Goal: Task Accomplishment & Management: Complete application form

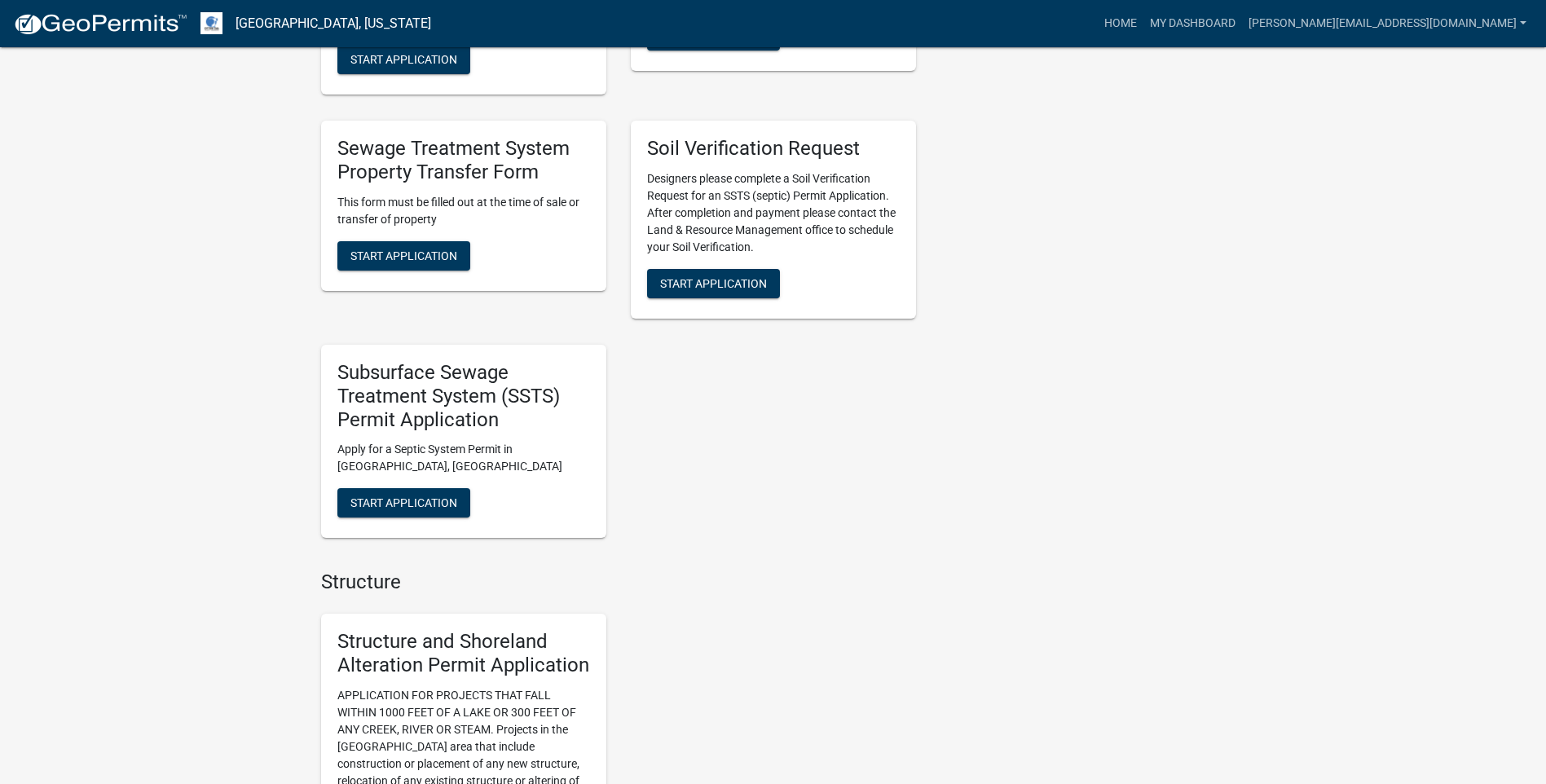
scroll to position [977, 0]
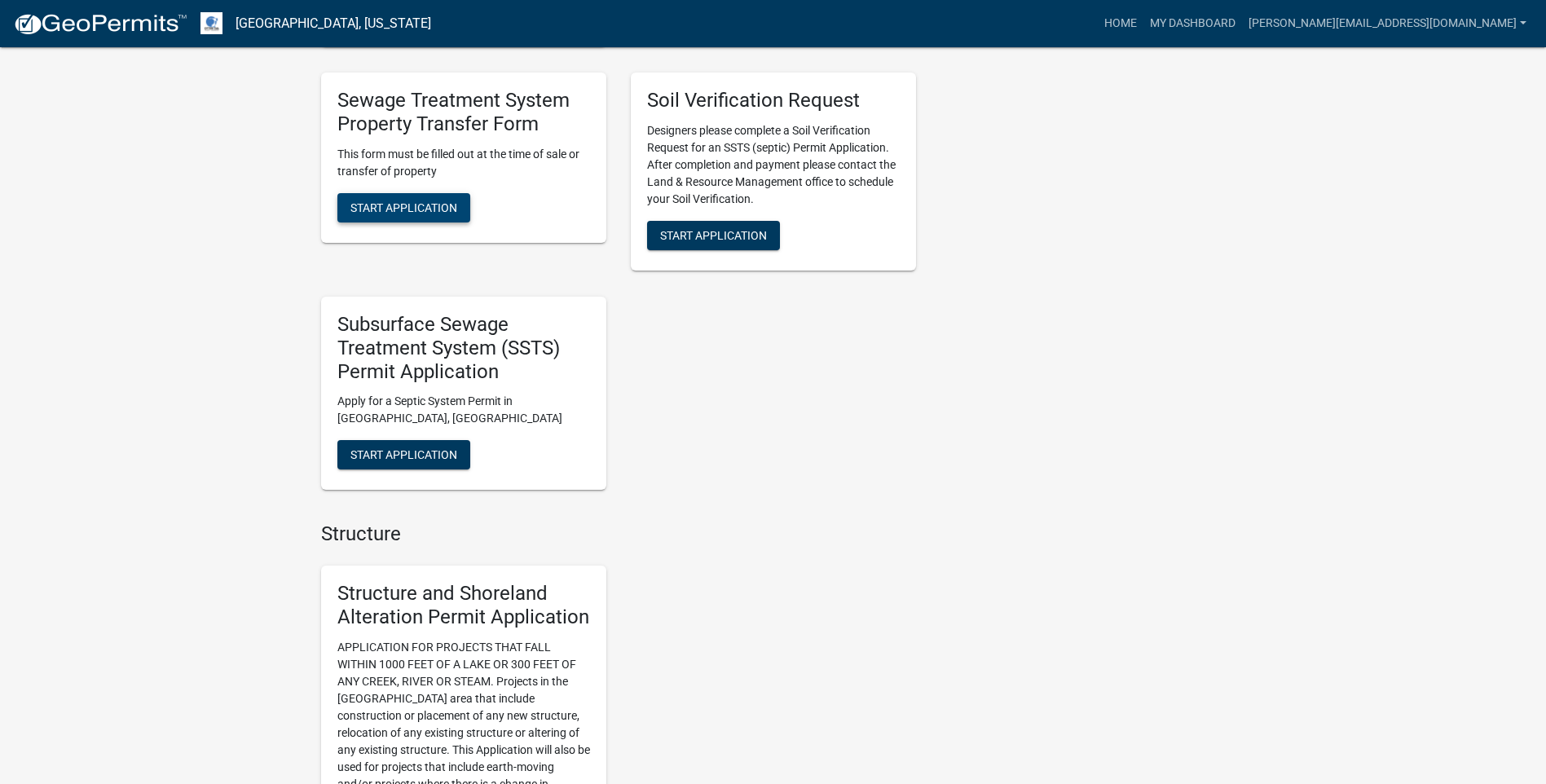
click at [428, 200] on span "Start Application" at bounding box center [404, 207] width 107 height 13
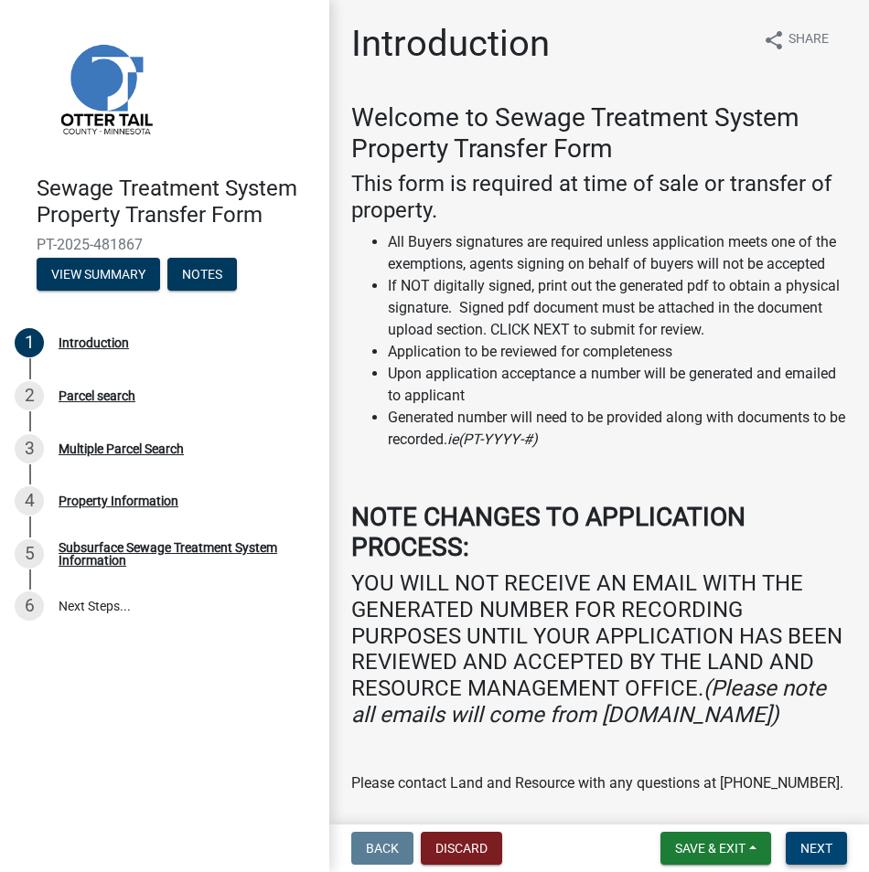
click at [821, 853] on span "Next" at bounding box center [816, 848] width 32 height 15
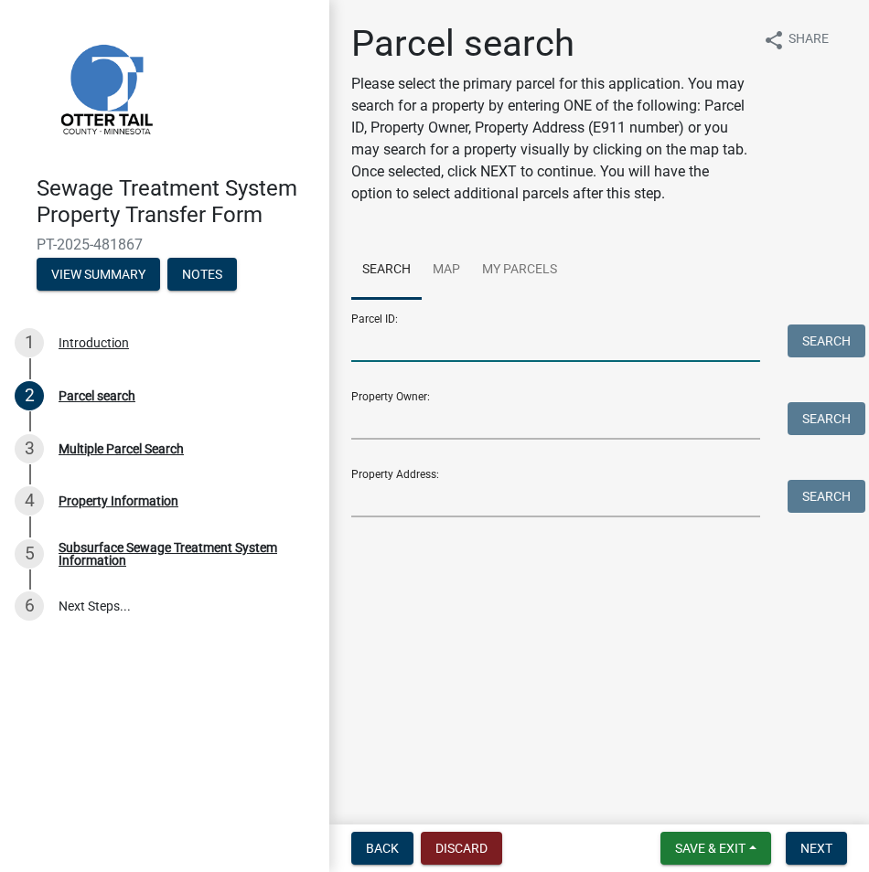
click at [455, 355] on input "Parcel ID:" at bounding box center [555, 343] width 409 height 37
click at [377, 342] on input "Parcel ID:" at bounding box center [555, 343] width 409 height 37
paste input "03-000-19-0130-003"
type input "03-000-19-0130-003"
click at [820, 342] on button "Search" at bounding box center [826, 341] width 78 height 33
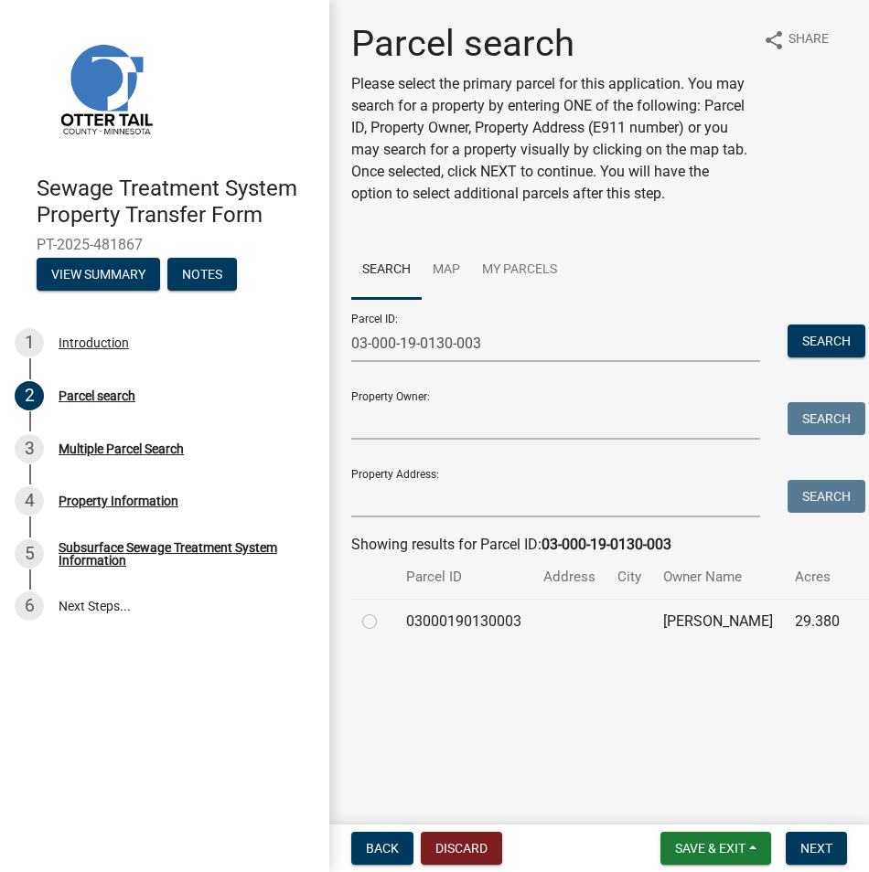
click at [384, 611] on label at bounding box center [384, 611] width 0 height 0
click at [384, 620] on input "radio" at bounding box center [390, 617] width 12 height 12
radio input "true"
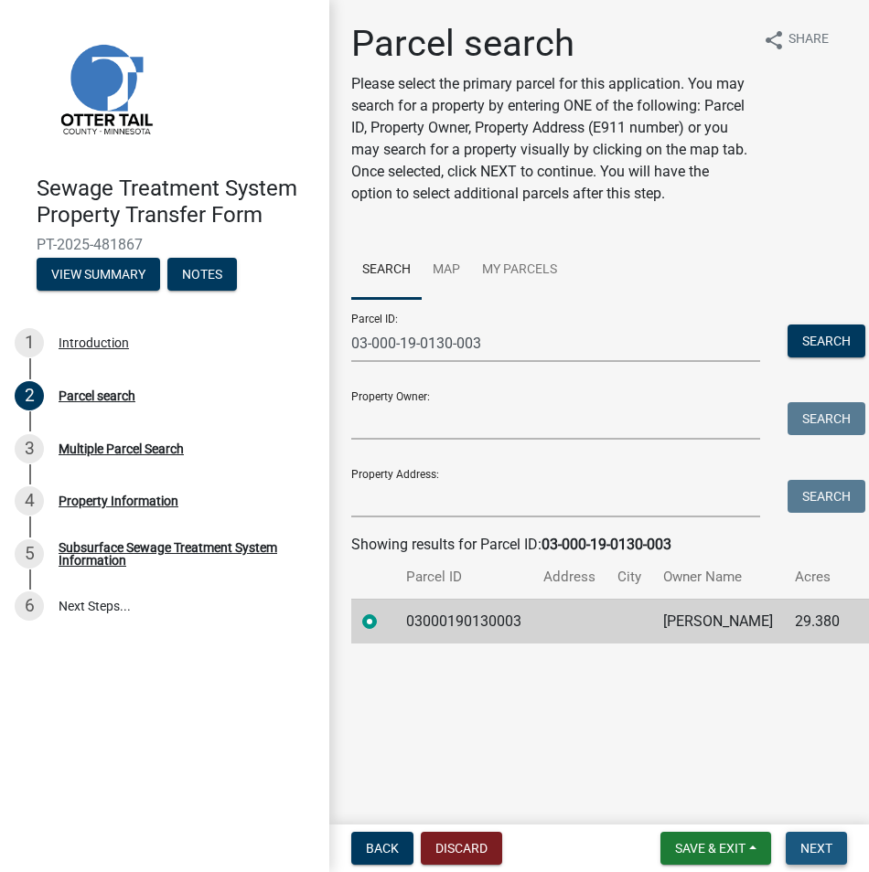
click at [808, 843] on span "Next" at bounding box center [816, 848] width 32 height 15
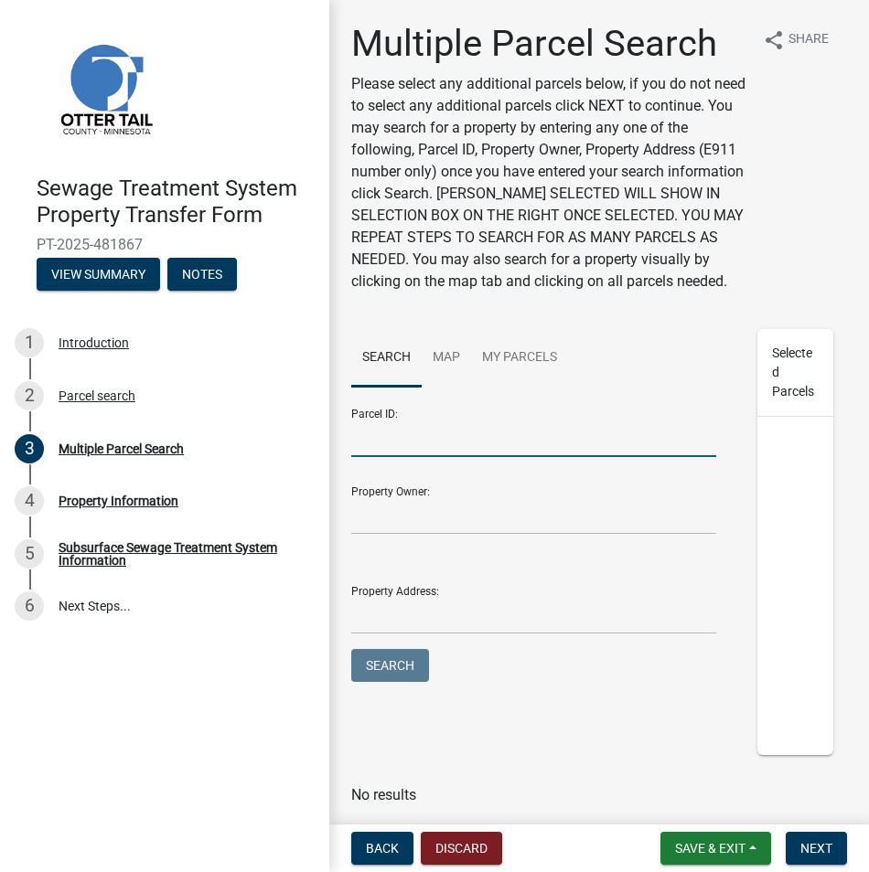
click at [431, 457] on input "Parcel ID:" at bounding box center [533, 438] width 365 height 37
click at [390, 853] on span "Back" at bounding box center [382, 848] width 33 height 15
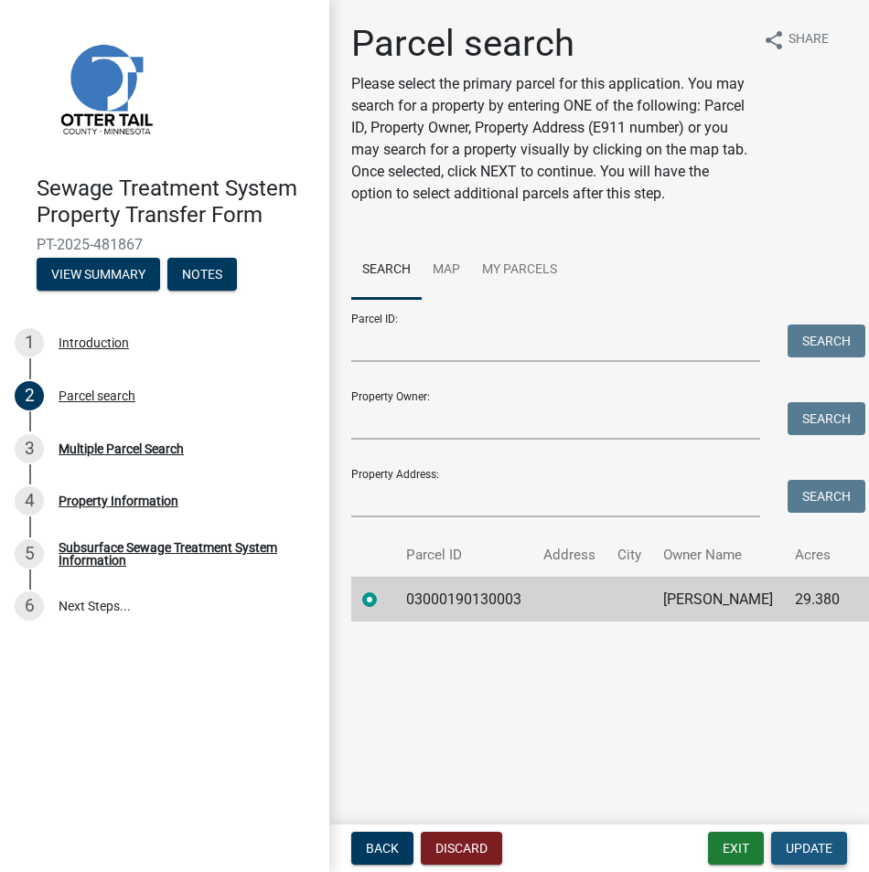
click at [818, 849] on span "Update" at bounding box center [809, 848] width 47 height 15
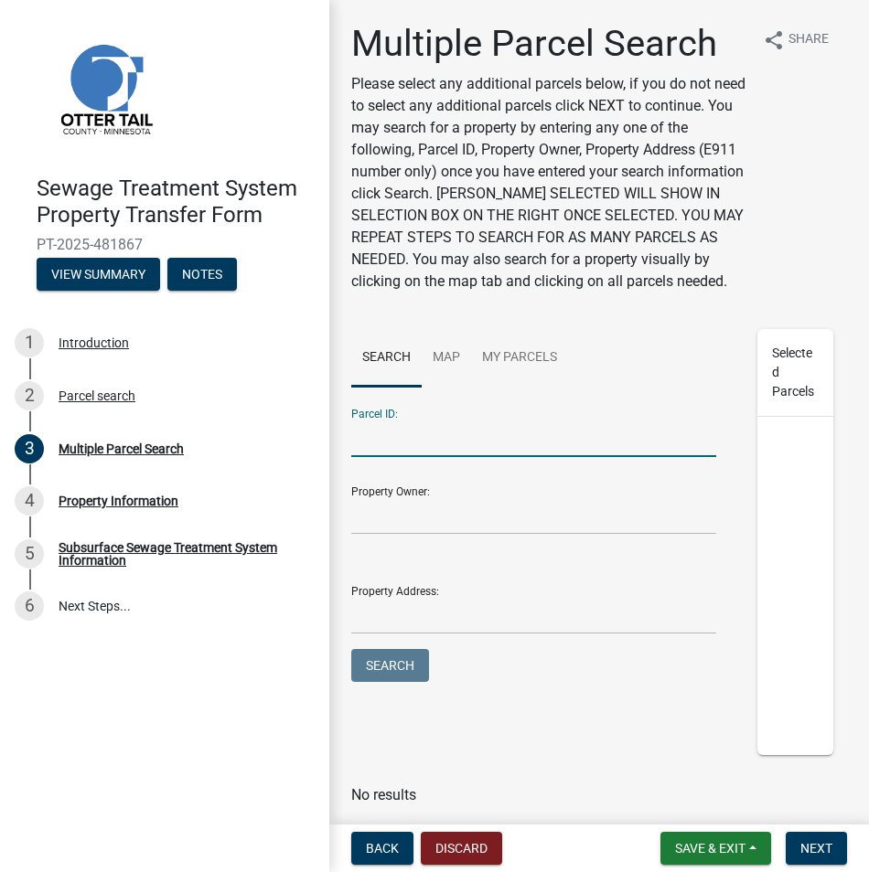
click at [386, 457] on input "Parcel ID:" at bounding box center [533, 438] width 365 height 37
type input "03000190135017"
click at [420, 682] on button "Search" at bounding box center [390, 665] width 78 height 33
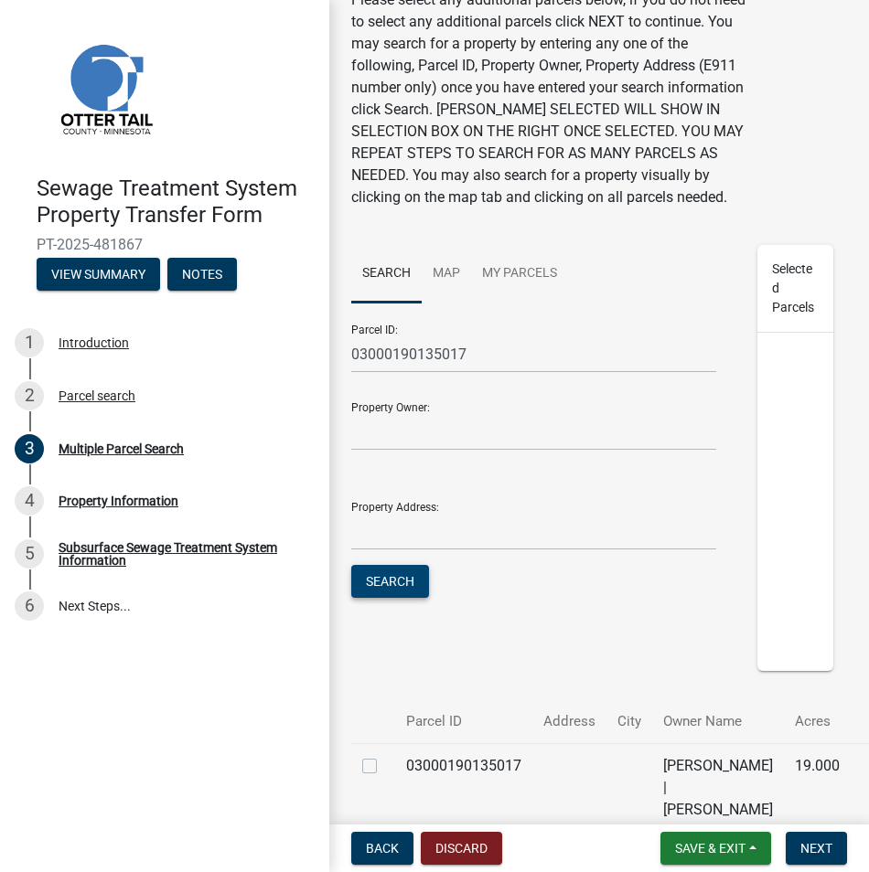
scroll to position [250, 0]
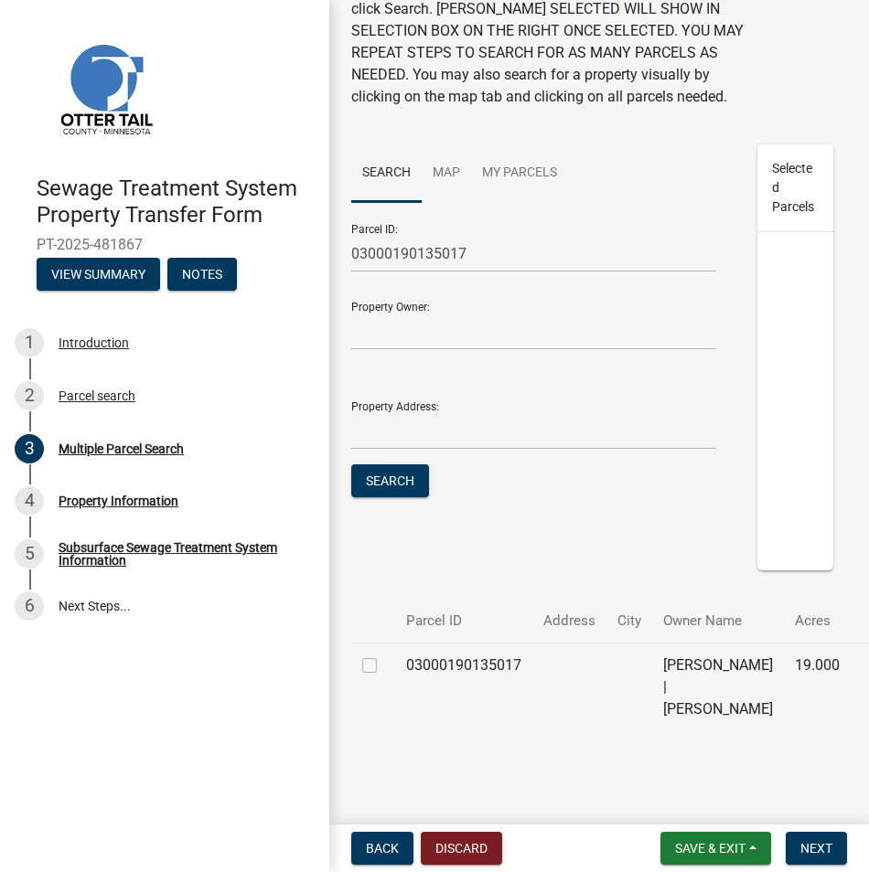
click at [384, 655] on label at bounding box center [384, 655] width 0 height 0
click at [384, 655] on input "checkbox" at bounding box center [390, 661] width 12 height 12
checkbox input "true"
click at [821, 850] on span "Next" at bounding box center [816, 848] width 32 height 15
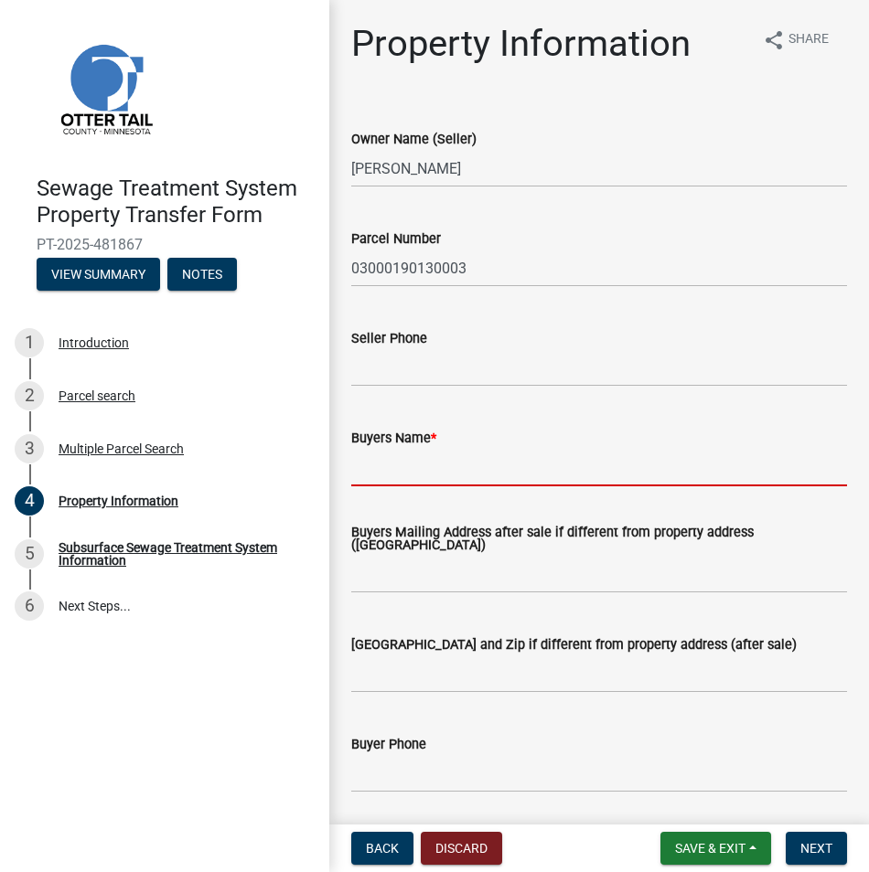
click at [380, 472] on input "Buyers Name *" at bounding box center [599, 467] width 496 height 37
paste input "Septics Plus+ LLC/[PERSON_NAME] Excavating"
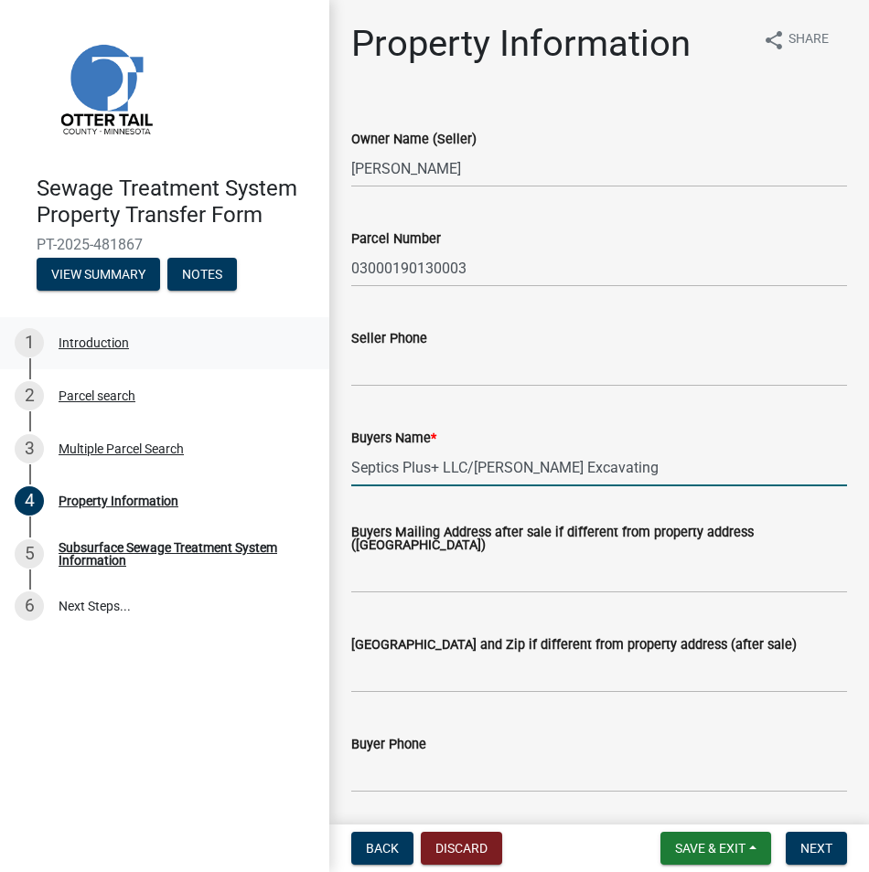
type input "Septics Plus+ LLC/[PERSON_NAME] Excavating"
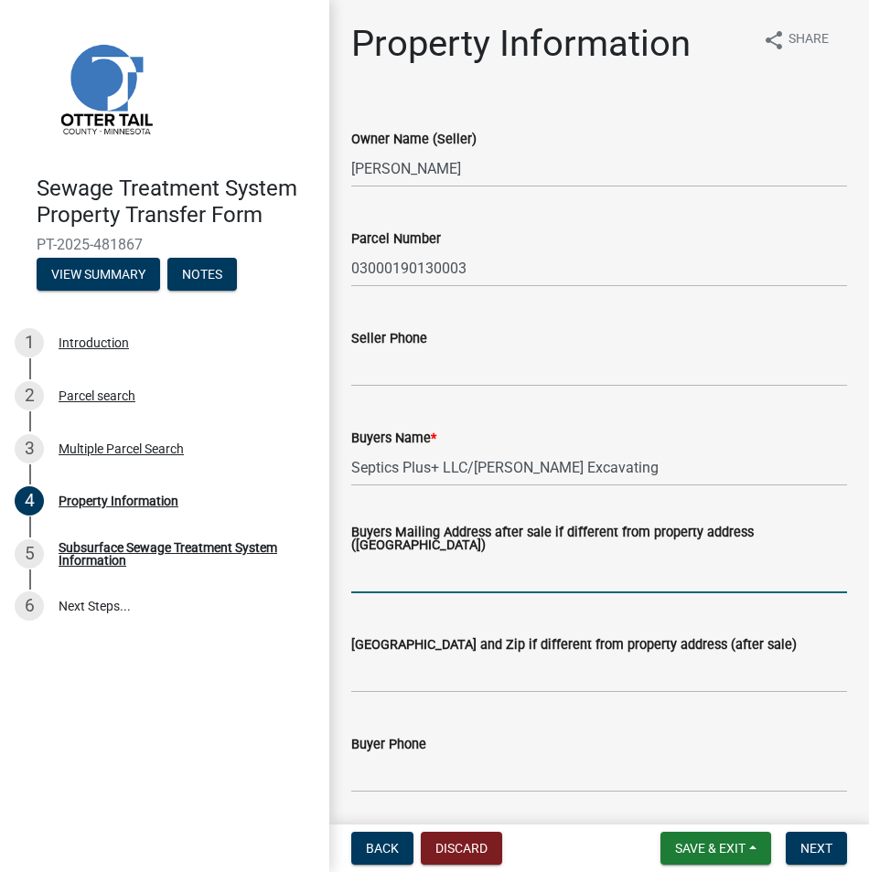
click at [363, 574] on input "Buyers Mailing Address after sale if different from property address ([GEOGRAPH…" at bounding box center [599, 574] width 496 height 37
paste input "[STREET_ADDRESS]"
type input "[STREET_ADDRESS]"
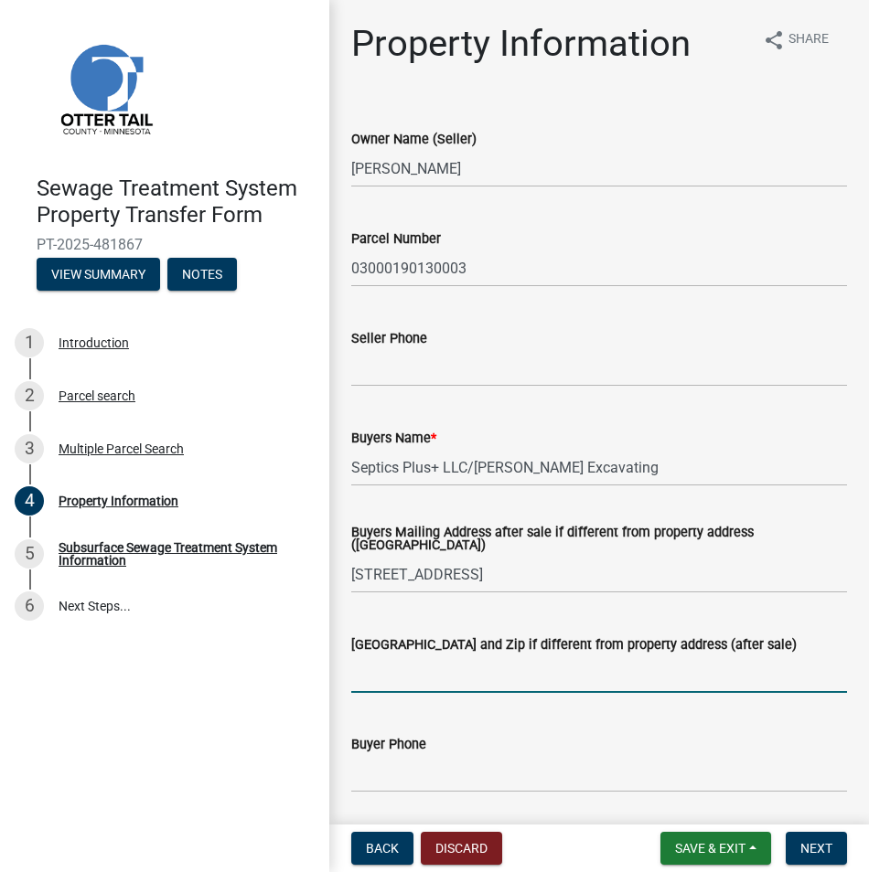
click at [373, 678] on input "[GEOGRAPHIC_DATA] and Zip if different from property address (after sale)" at bounding box center [599, 674] width 496 height 37
paste input "[GEOGRAPHIC_DATA]"
type input "[GEOGRAPHIC_DATA]"
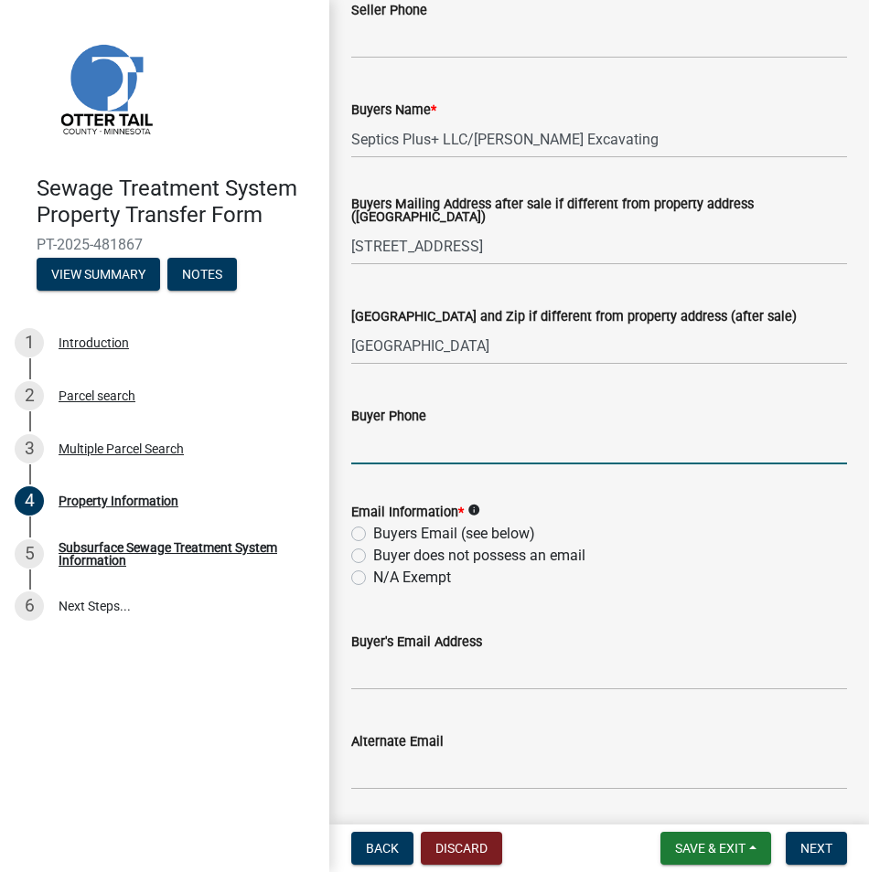
scroll to position [366, 0]
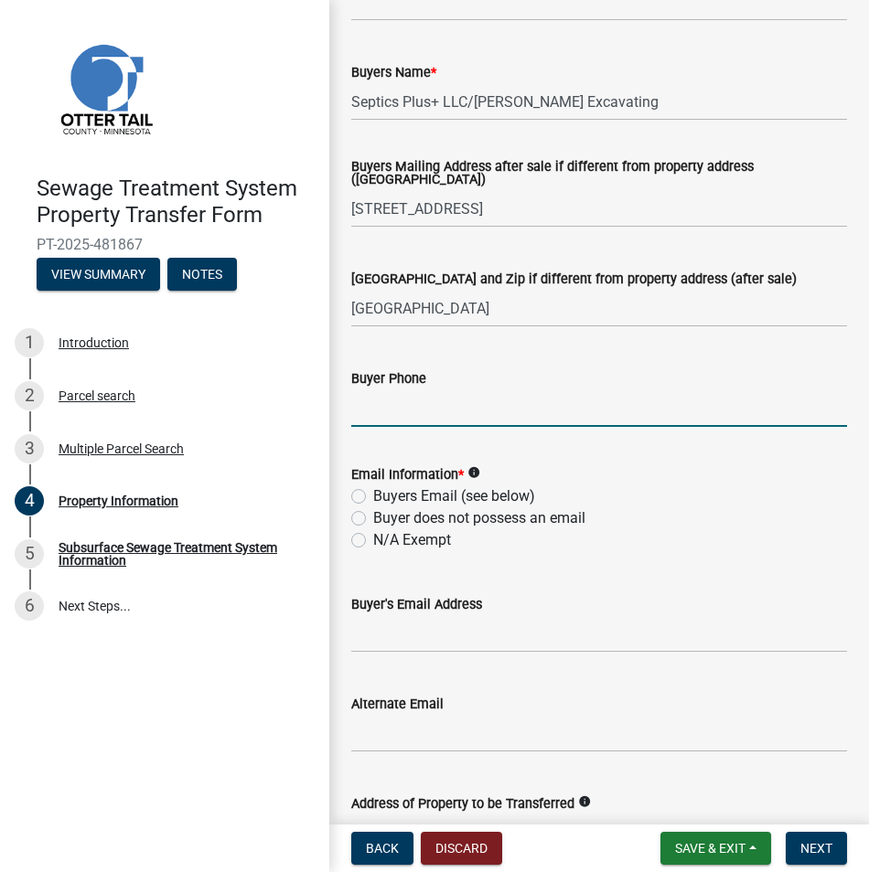
click at [373, 499] on label "Buyers Email (see below)" at bounding box center [454, 497] width 162 height 22
click at [373, 497] on input "Buyers Email (see below)" at bounding box center [379, 492] width 12 height 12
radio input "true"
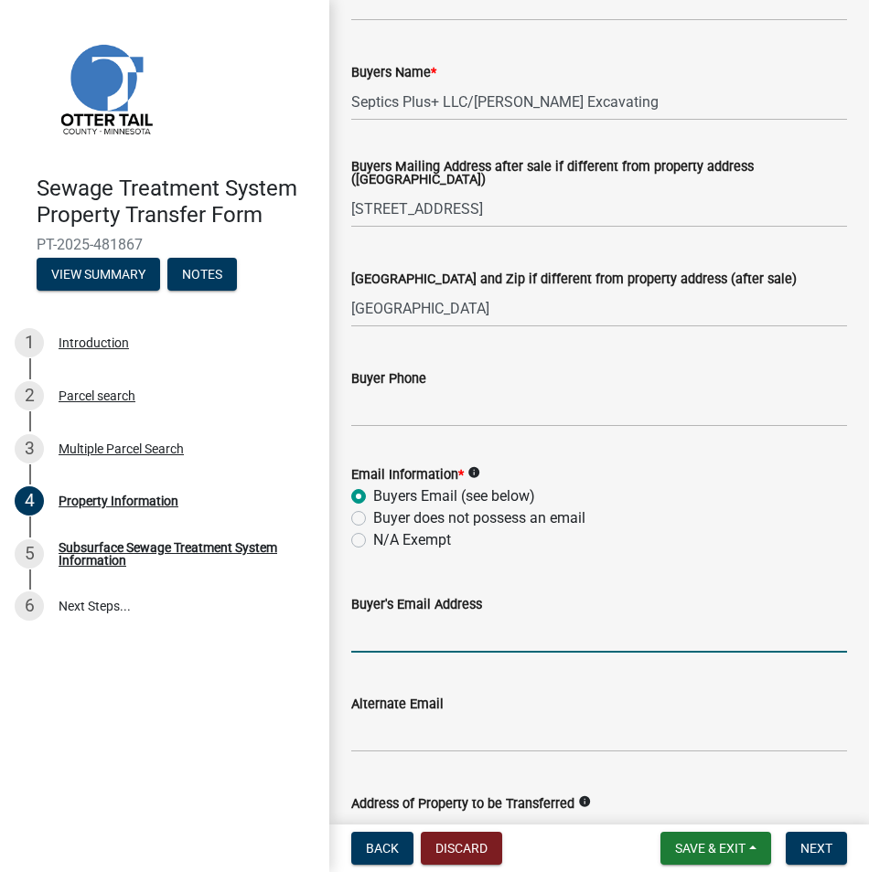
click at [359, 634] on input "Buyer's Email Address" at bounding box center [599, 633] width 496 height 37
paste input "[EMAIL_ADDRESS][DOMAIN_NAME]"
type input "[EMAIL_ADDRESS][DOMAIN_NAME]"
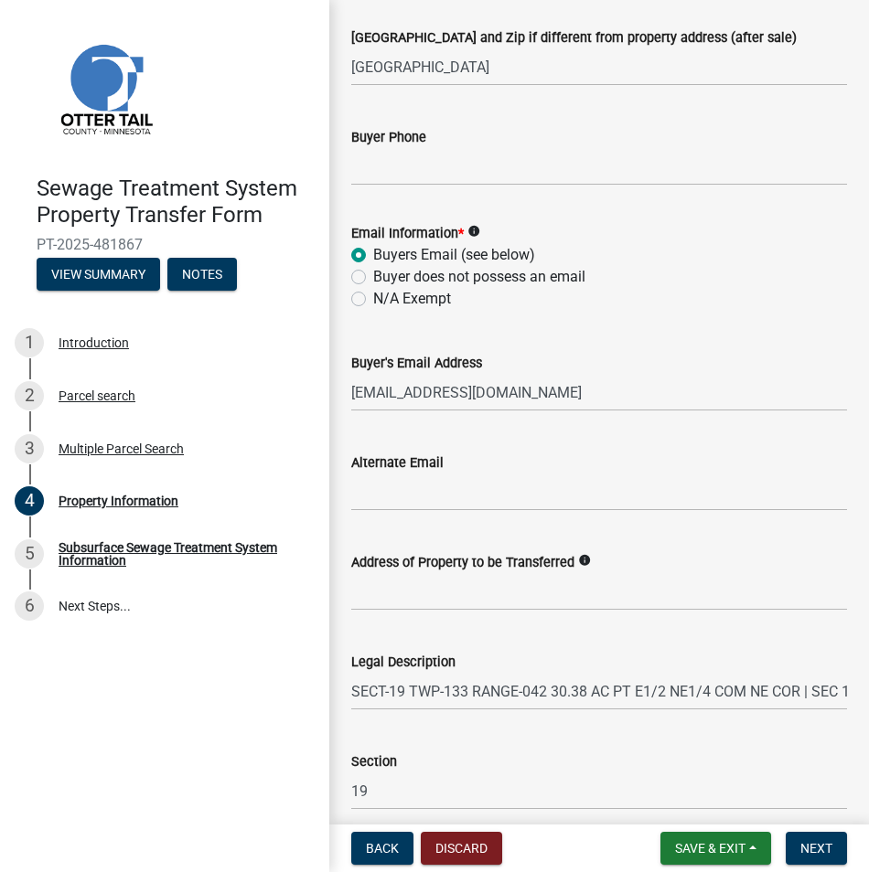
scroll to position [732, 0]
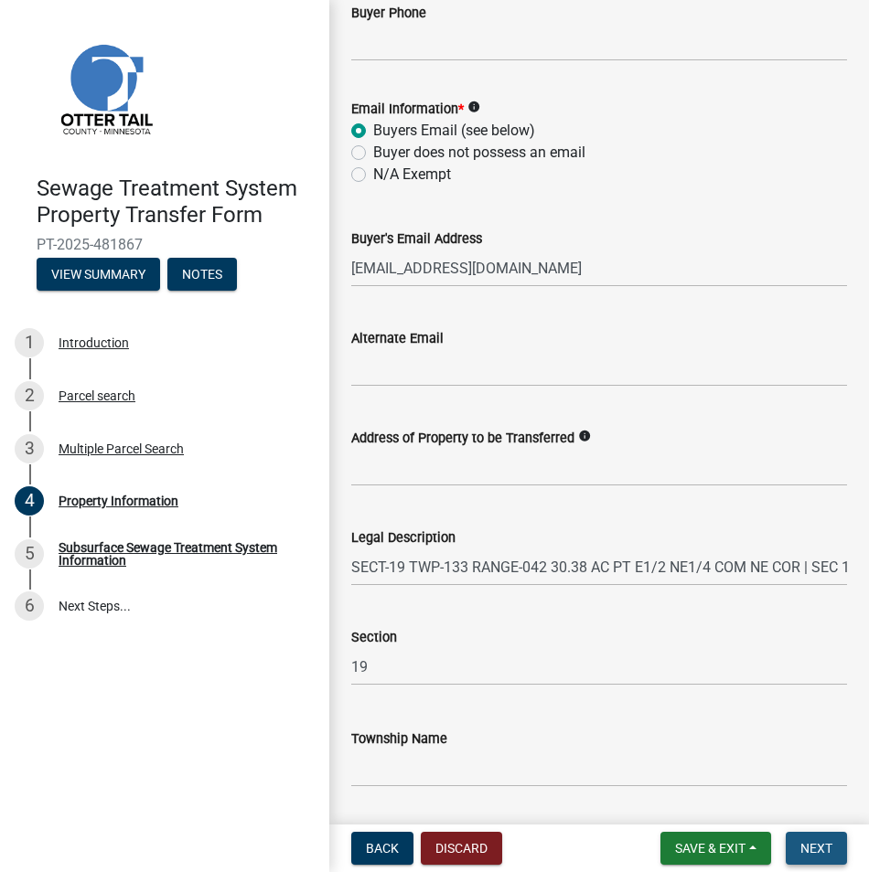
click at [825, 848] on span "Next" at bounding box center [816, 848] width 32 height 15
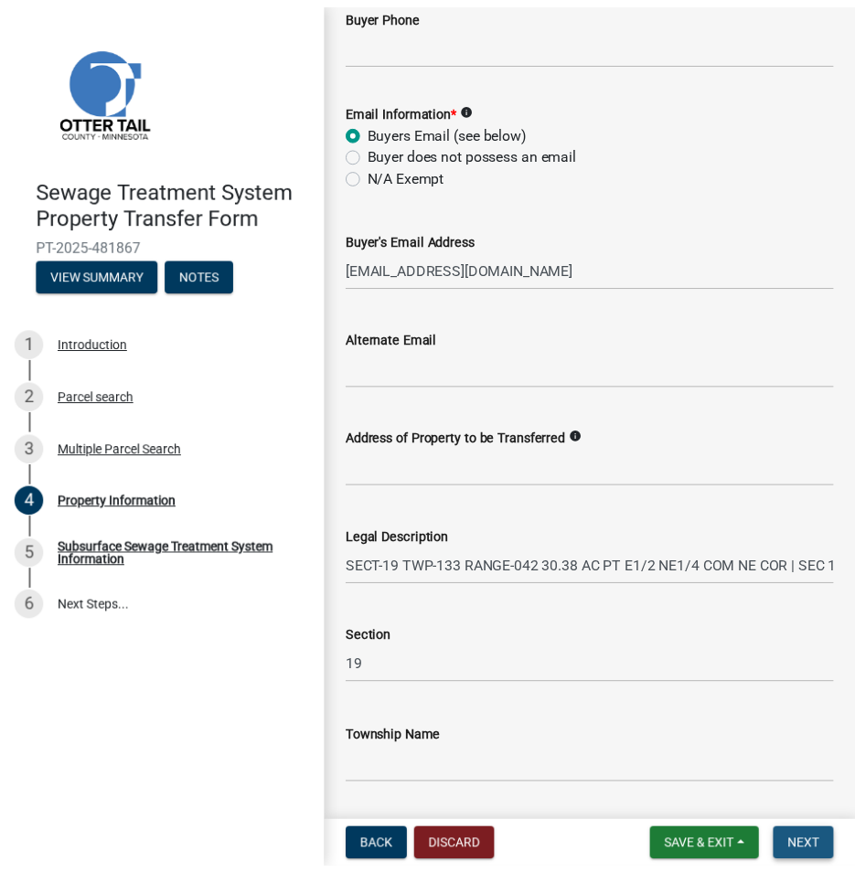
scroll to position [0, 0]
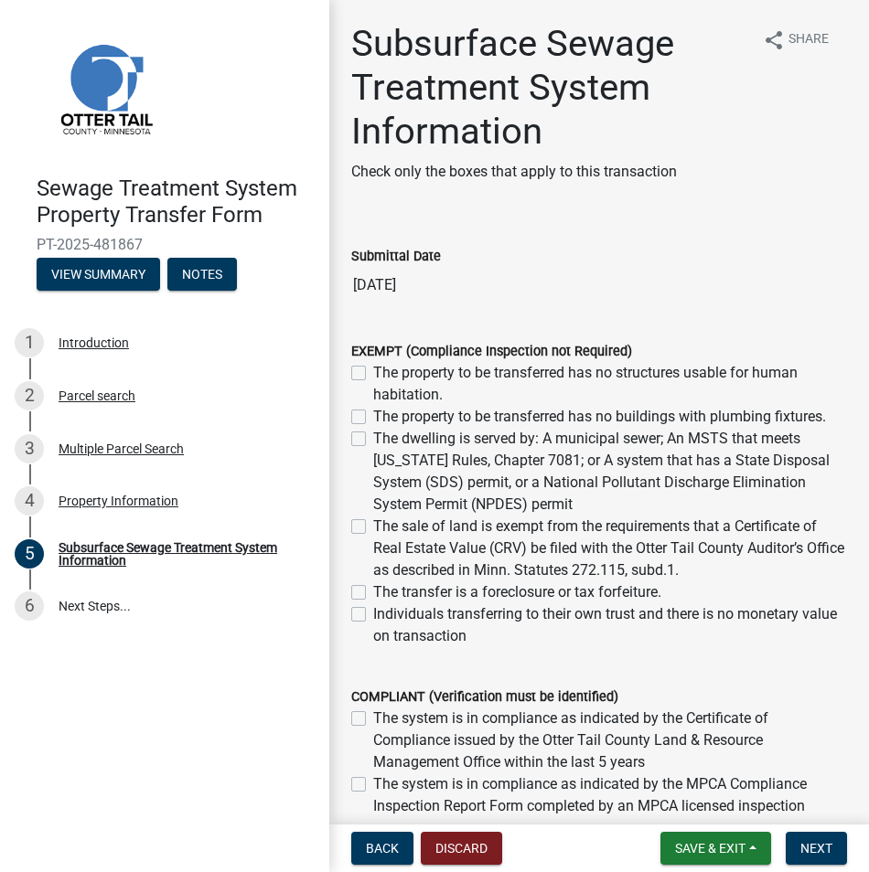
click at [373, 369] on label "The property to be transferred has no structures usable for human habitation." at bounding box center [610, 384] width 474 height 44
click at [373, 369] on input "The property to be transferred has no structures usable for human habitation." at bounding box center [379, 368] width 12 height 12
checkbox input "true"
checkbox input "false"
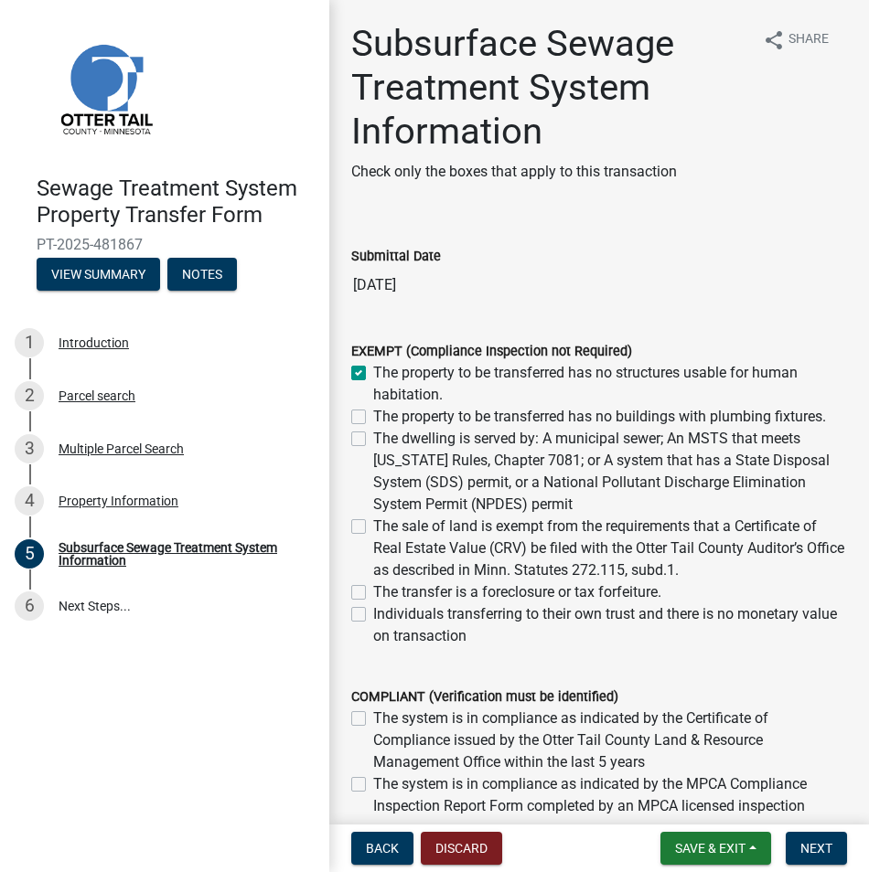
checkbox input "false"
click at [826, 854] on span "Next" at bounding box center [816, 848] width 32 height 15
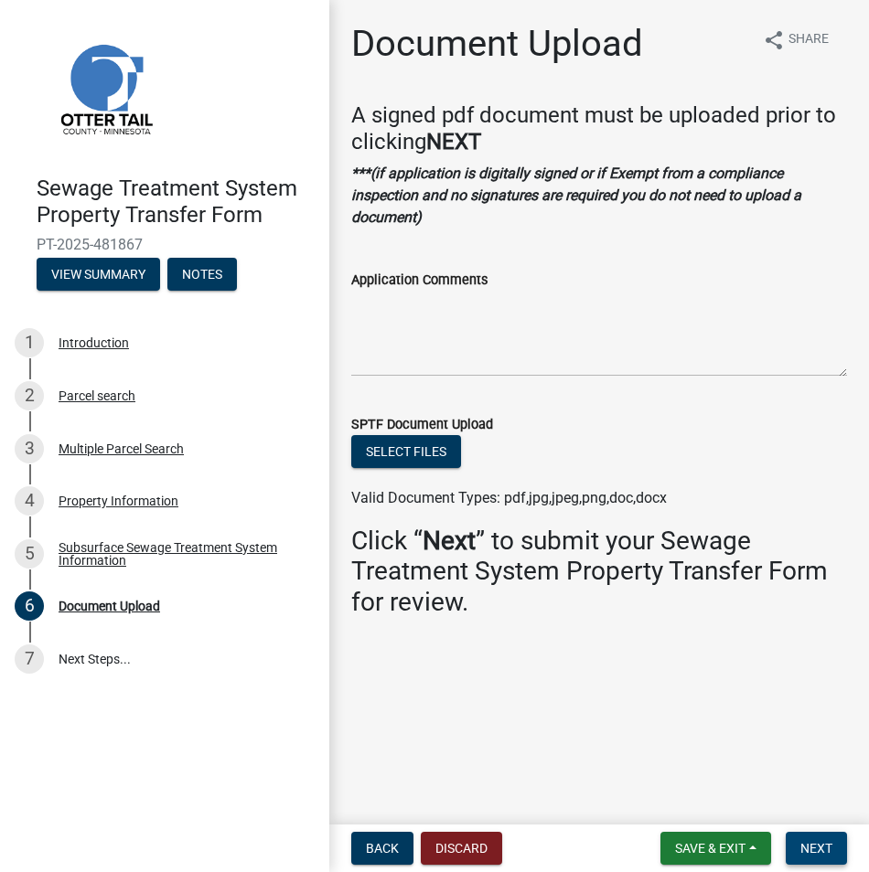
click at [814, 852] on span "Next" at bounding box center [816, 848] width 32 height 15
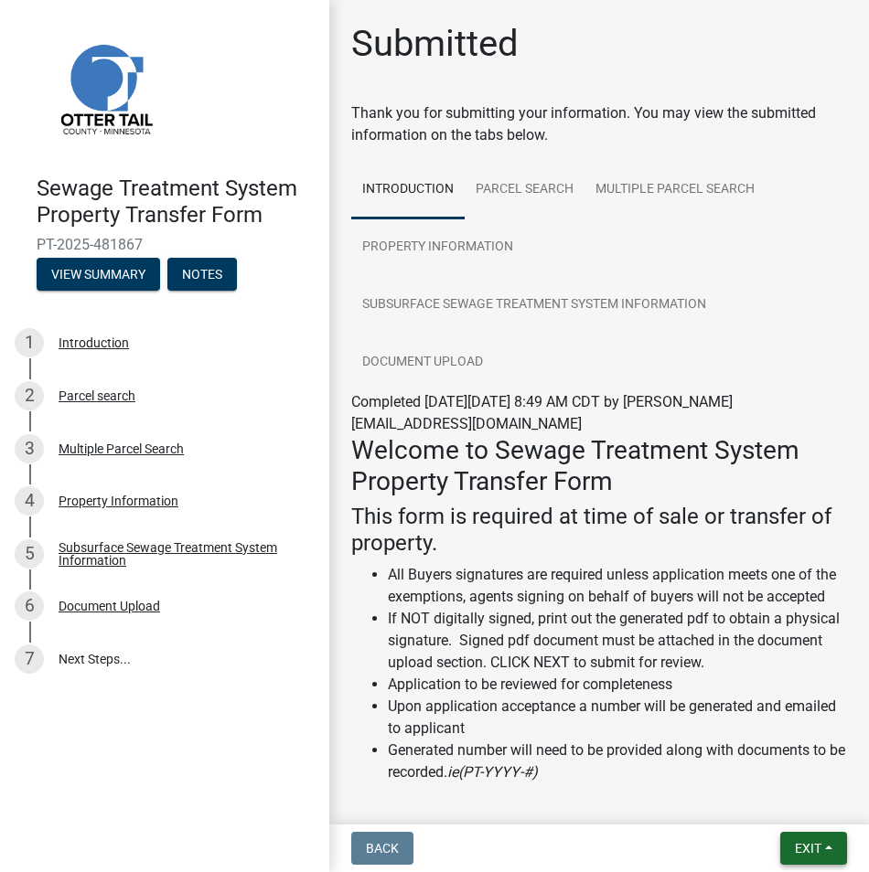
click at [813, 845] on span "Exit" at bounding box center [808, 848] width 27 height 15
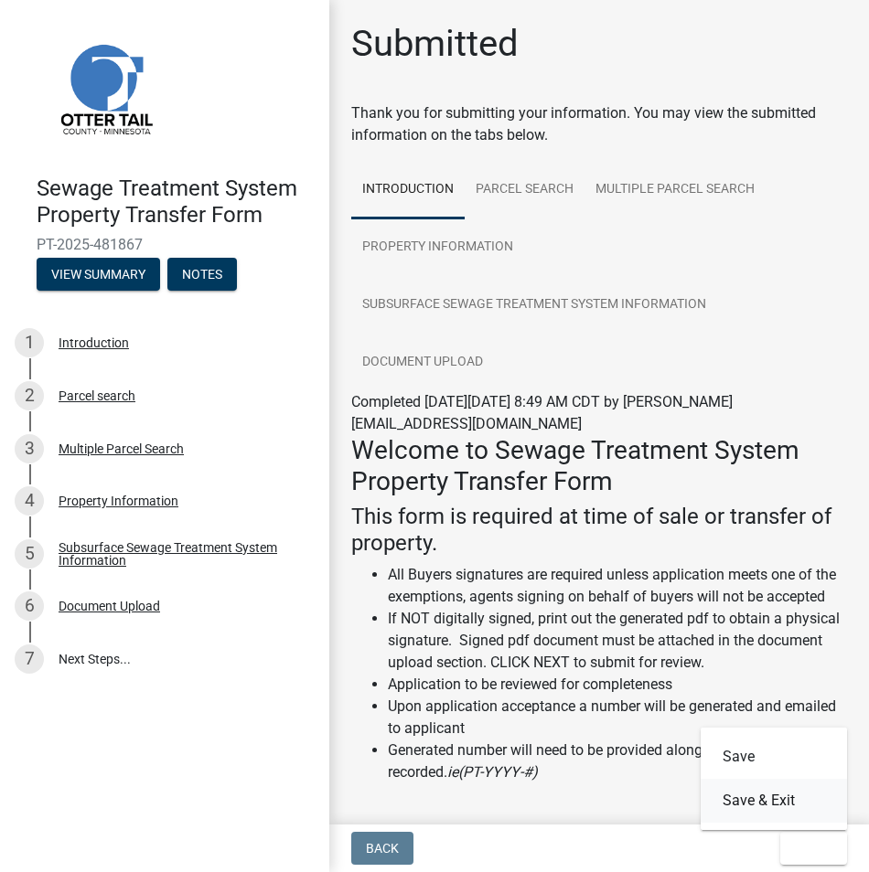
click at [787, 800] on button "Save & Exit" at bounding box center [774, 801] width 146 height 44
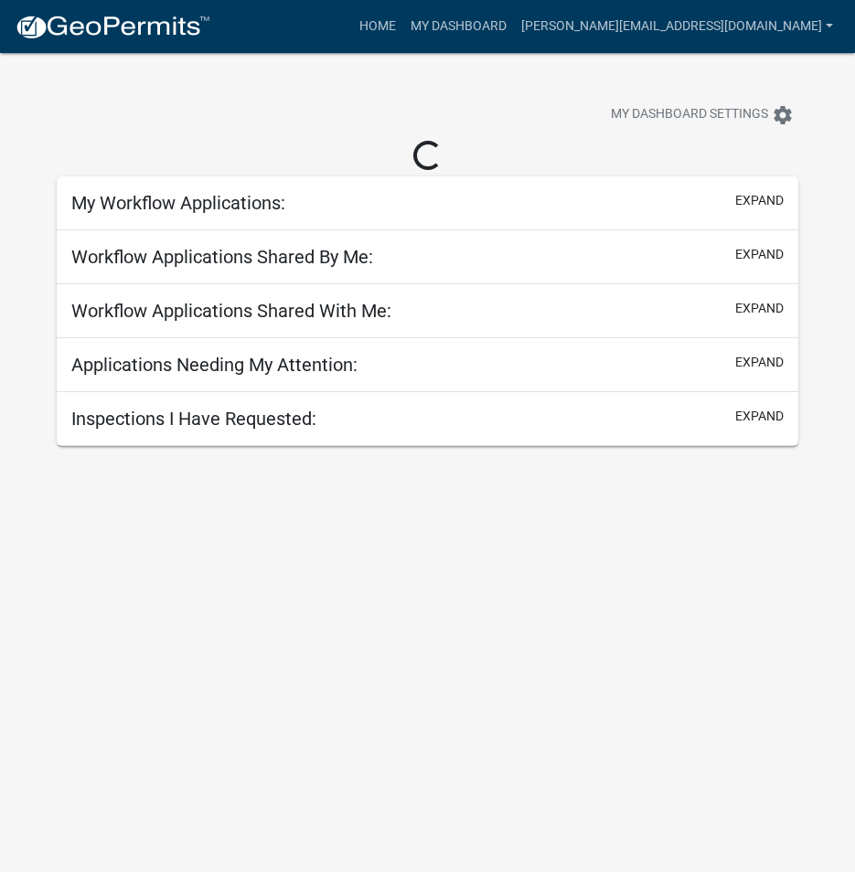
select select "3: 100"
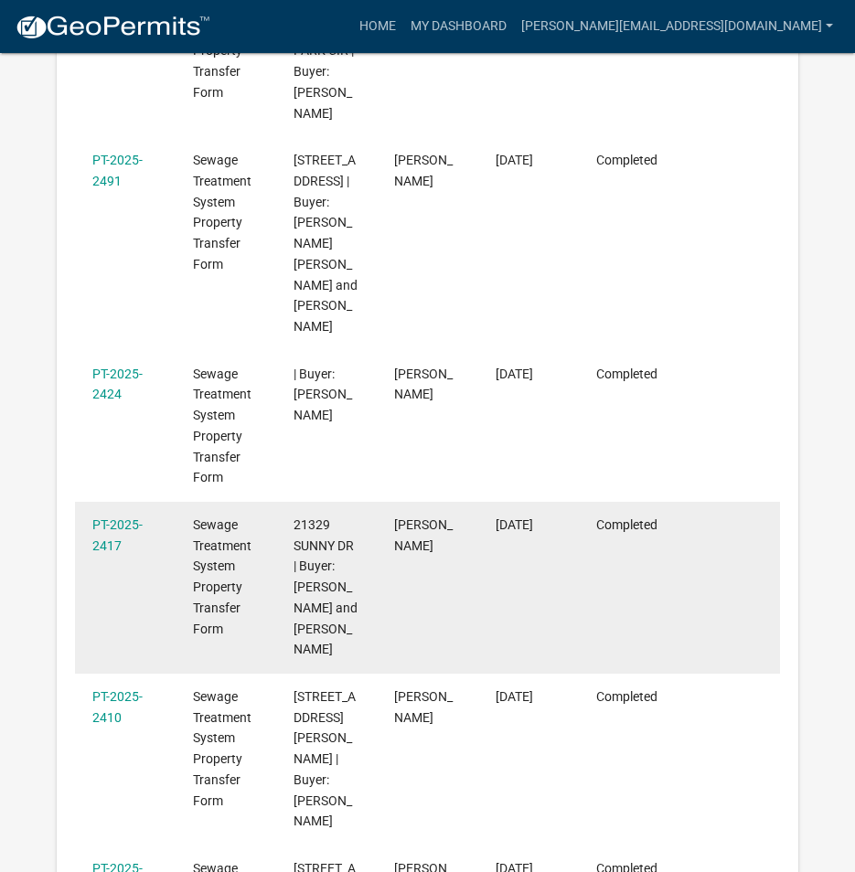
scroll to position [608, 0]
